Goal: Find specific page/section: Find specific page/section

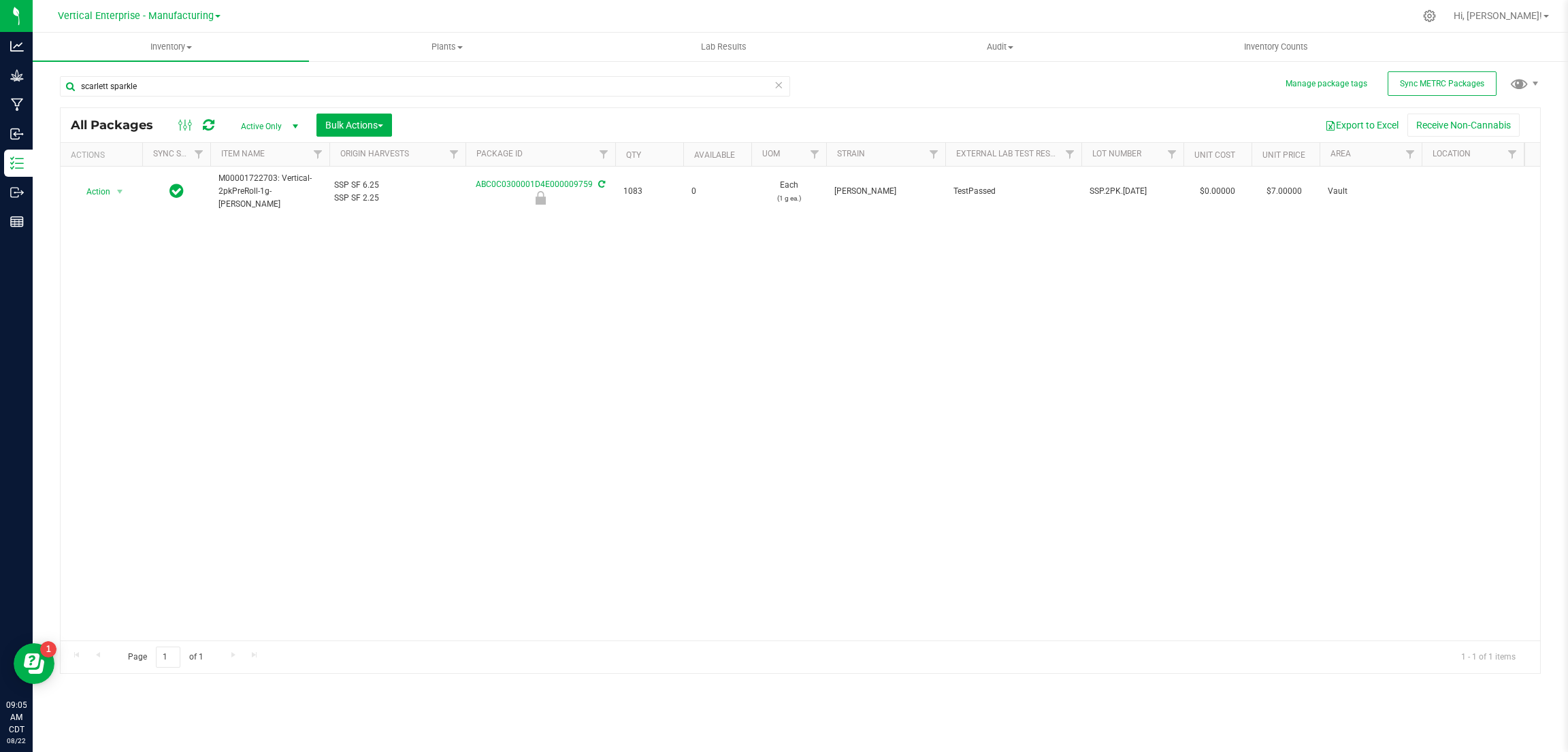
scroll to position [0, 584]
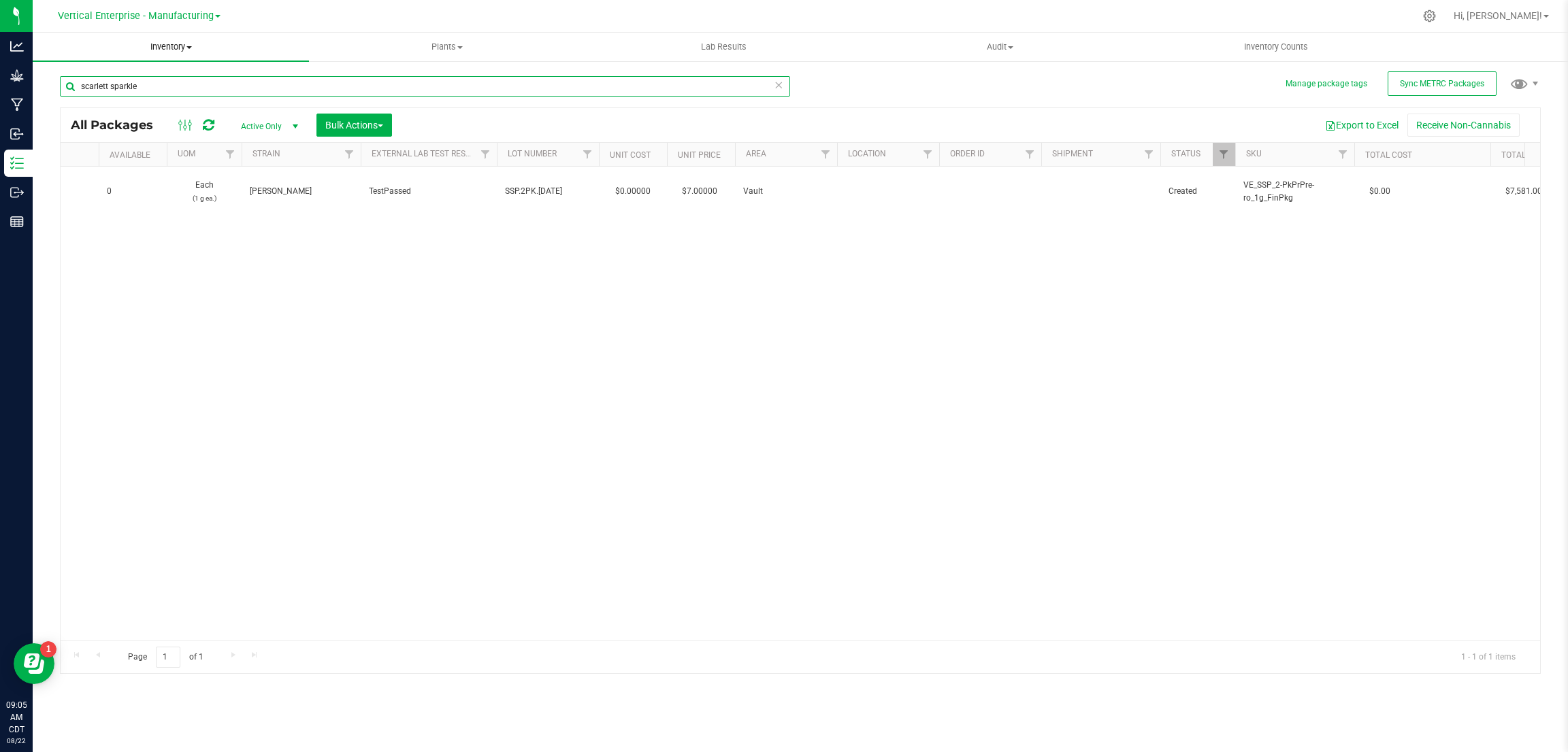
drag, startPoint x: 165, startPoint y: 78, endPoint x: 35, endPoint y: 45, distance: 134.1
click at [39, 47] on inventory "Inventory All packages All inventory Waste log Create inventory Plants All plan…" at bounding box center [800, 254] width 1535 height 442
type input "lemon shiv shake"
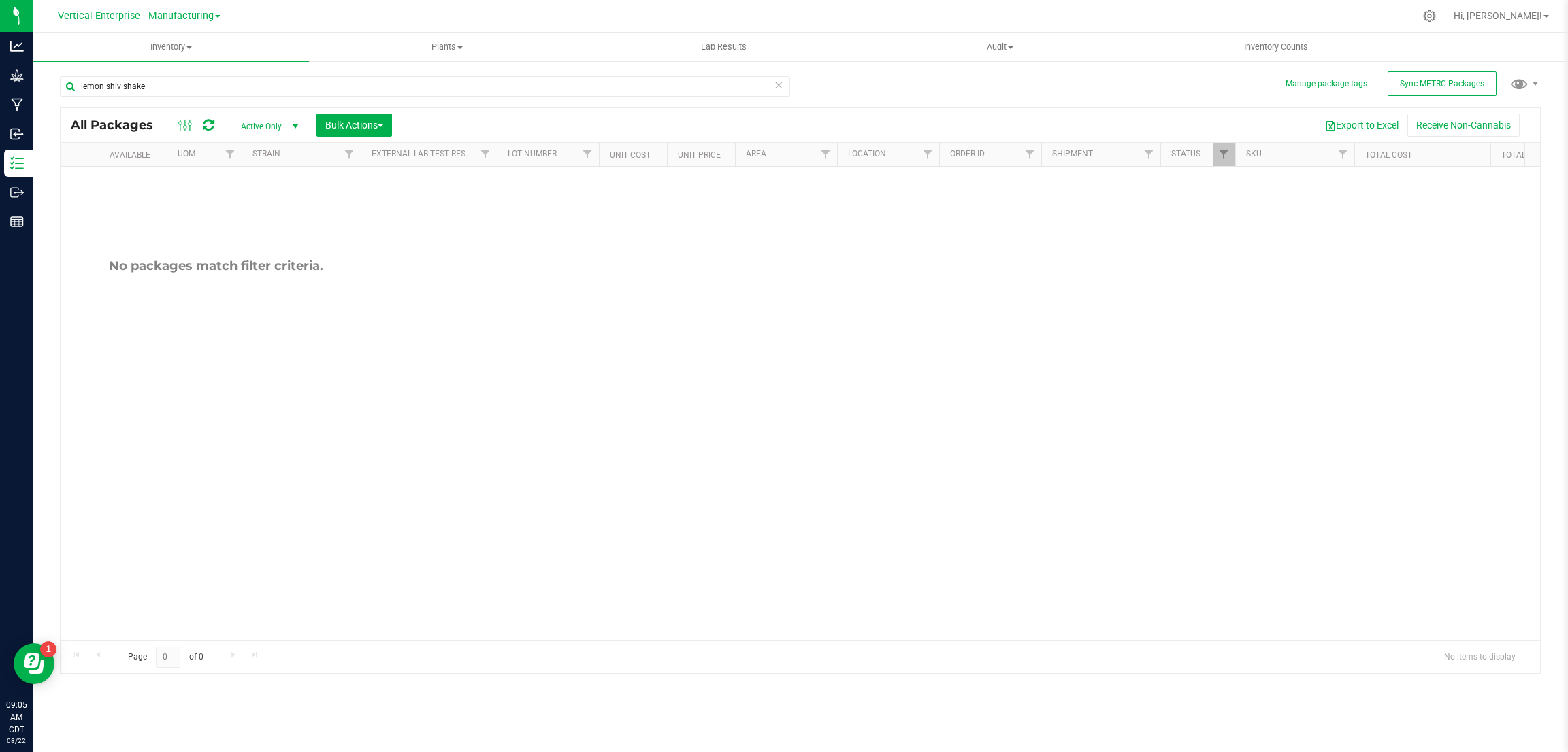
click at [203, 12] on span "Vertical Enterprise - Manufacturing" at bounding box center [135, 16] width 156 height 12
click at [194, 50] on link "Vertical Enterprise - Cultivation" at bounding box center [139, 48] width 199 height 18
